Goal: Navigation & Orientation: Find specific page/section

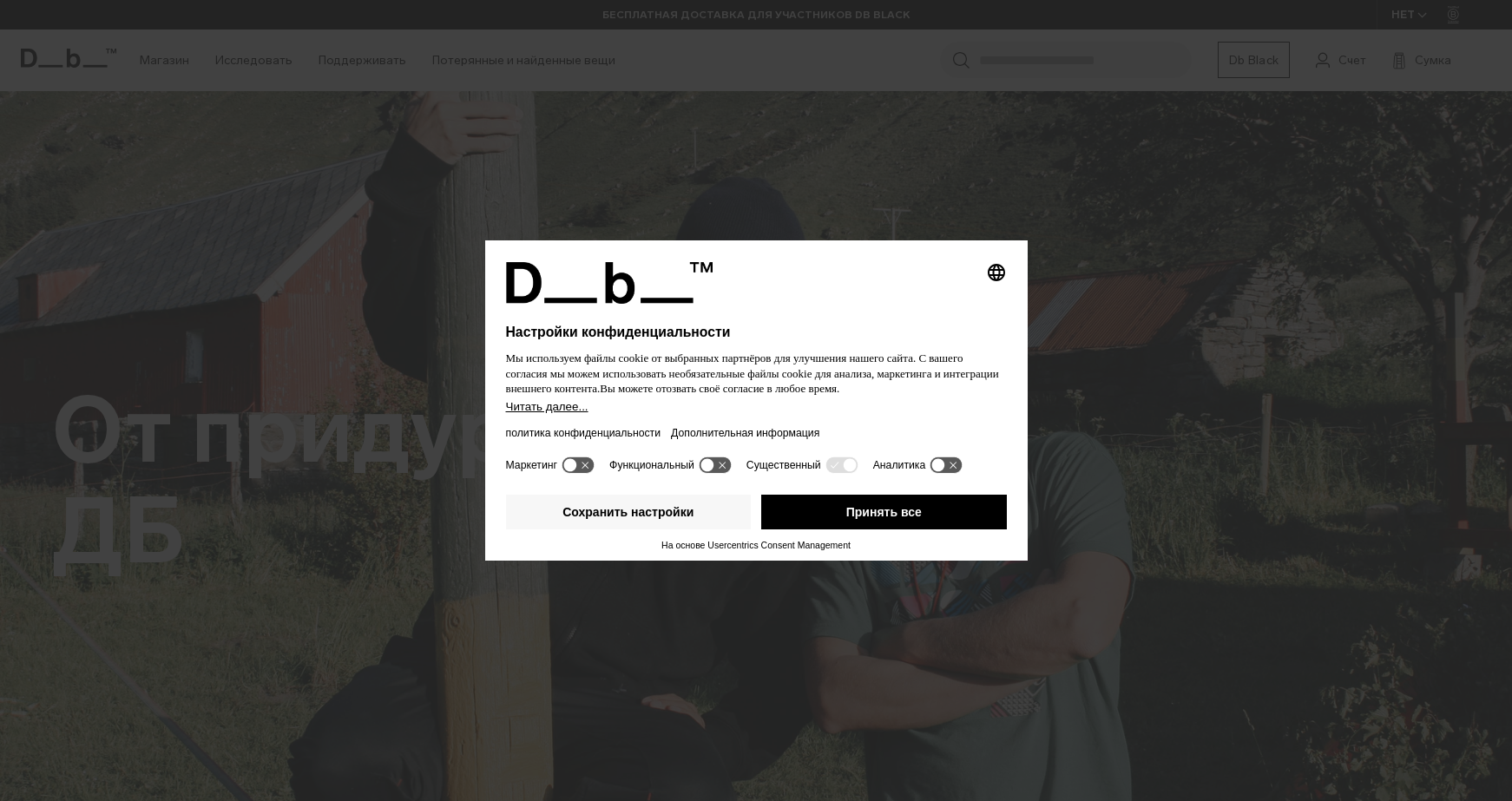
click at [587, 464] on icon at bounding box center [577, 465] width 32 height 17
click at [576, 464] on icon at bounding box center [577, 465] width 32 height 17
click at [671, 512] on font "Сохранить настройки" at bounding box center [627, 512] width 131 height 14
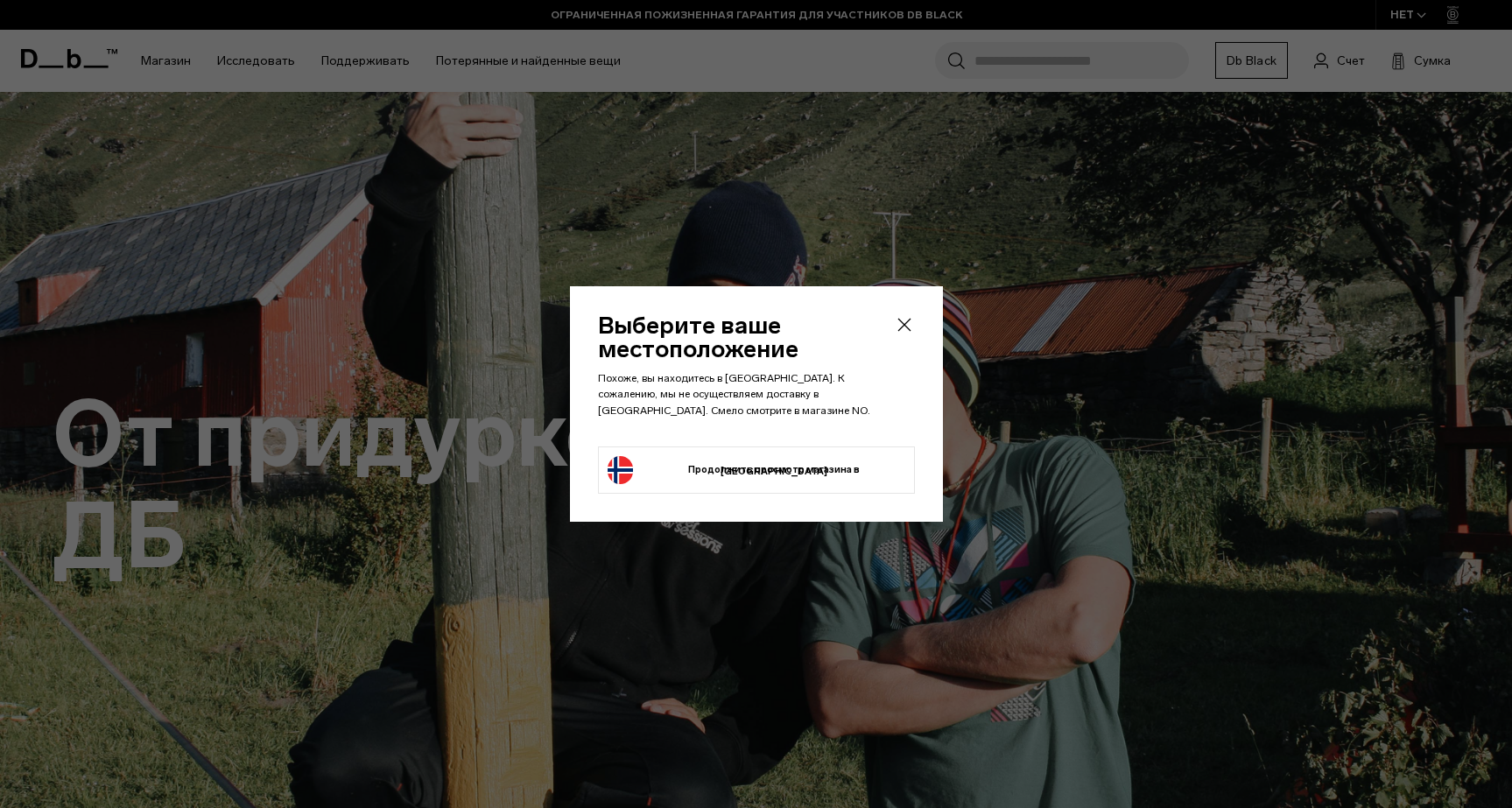
click at [866, 469] on li "Продолжить просмотр магазина в [GEOGRAPHIC_DATA] Продолжайте шопинг в [GEOGRAPH…" at bounding box center [756, 470] width 317 height 48
click at [775, 467] on button "Продолжить просмотр магазина в [GEOGRAPHIC_DATA] Продолжайте шопинг в [GEOGRAPH…" at bounding box center [756, 470] width 297 height 28
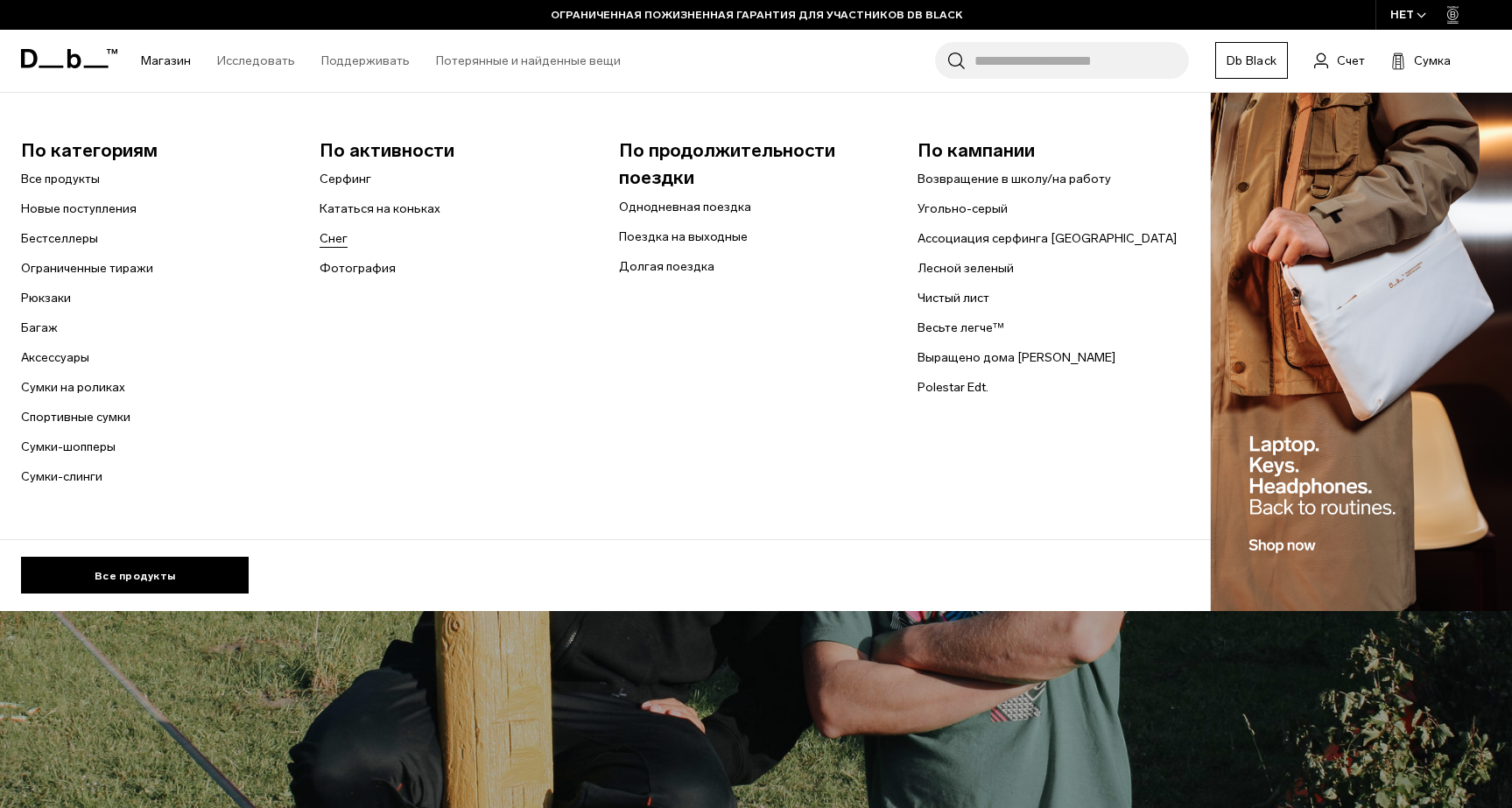
click at [338, 238] on font "Снег" at bounding box center [333, 238] width 28 height 15
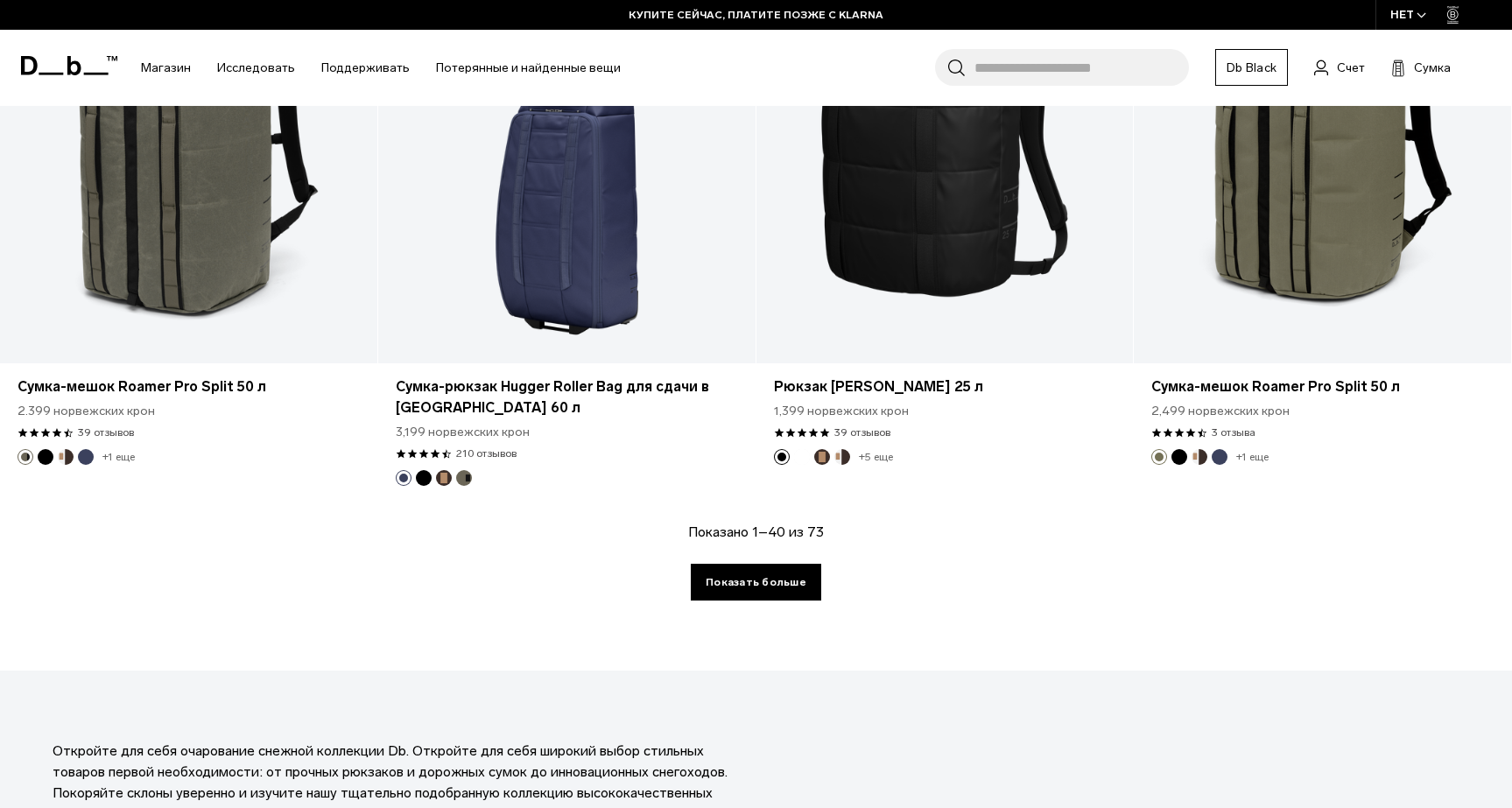
scroll to position [5777, 0]
